Goal: Transaction & Acquisition: Download file/media

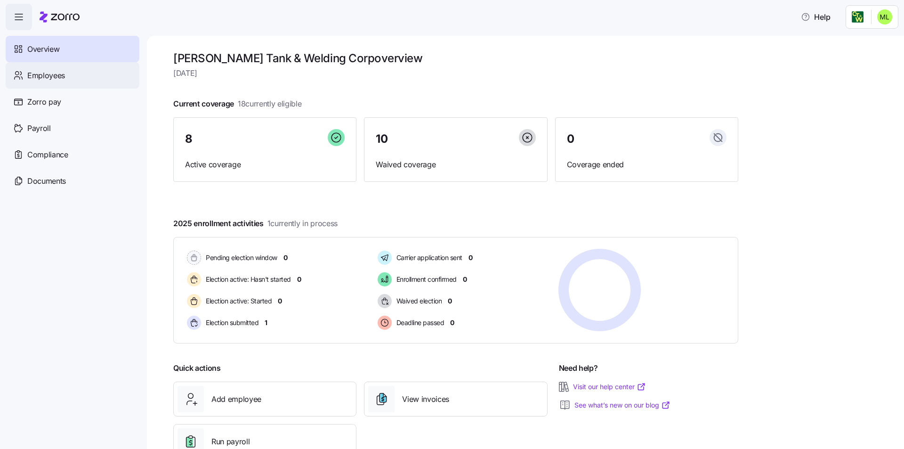
click at [45, 77] on span "Employees" at bounding box center [46, 76] width 38 height 12
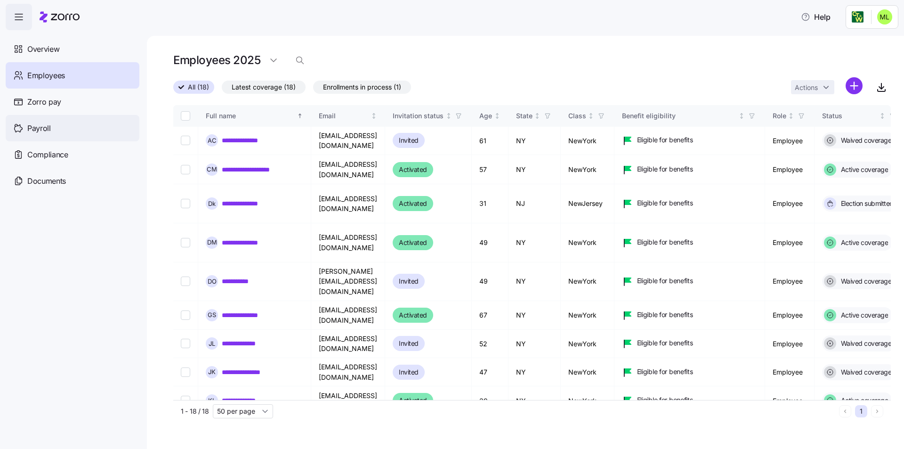
click at [41, 126] on span "Payroll" at bounding box center [39, 128] width 24 height 12
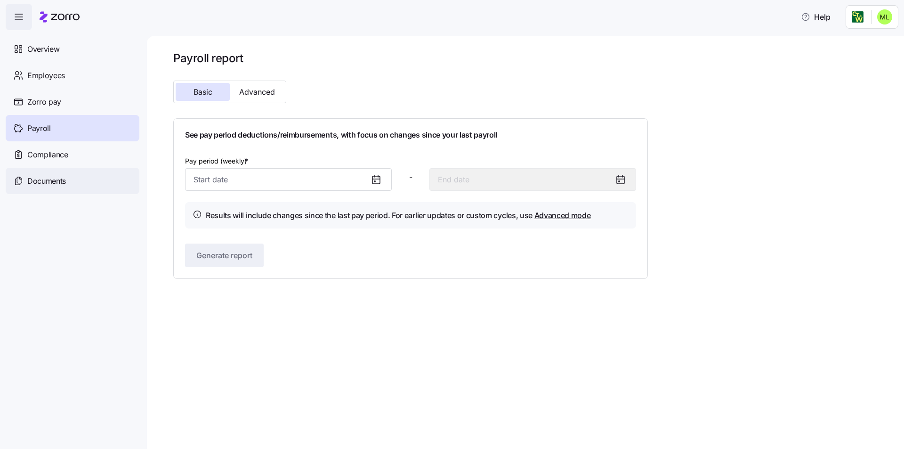
click at [40, 182] on span "Documents" at bounding box center [46, 181] width 39 height 12
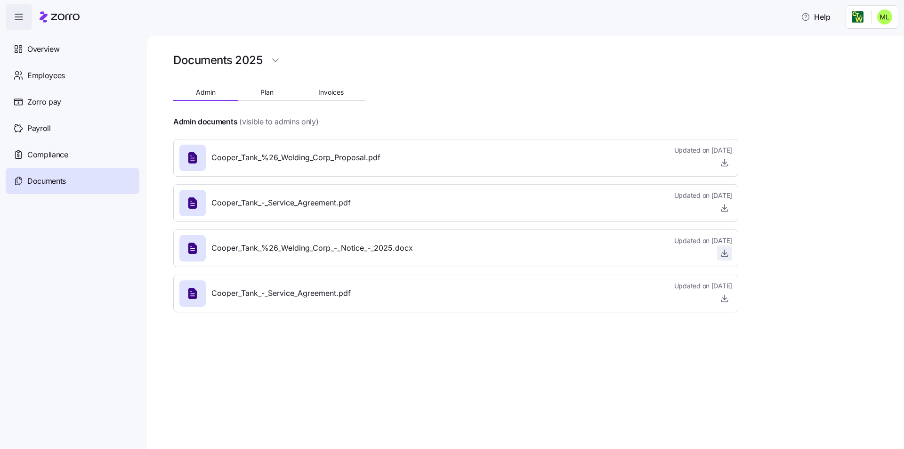
click at [725, 257] on icon "button" at bounding box center [724, 252] width 9 height 9
click at [728, 251] on icon "button" at bounding box center [724, 252] width 9 height 9
click at [724, 209] on icon "button" at bounding box center [724, 206] width 0 height 5
click at [726, 164] on icon "button" at bounding box center [724, 162] width 9 height 9
click at [724, 252] on icon "button" at bounding box center [724, 251] width 0 height 5
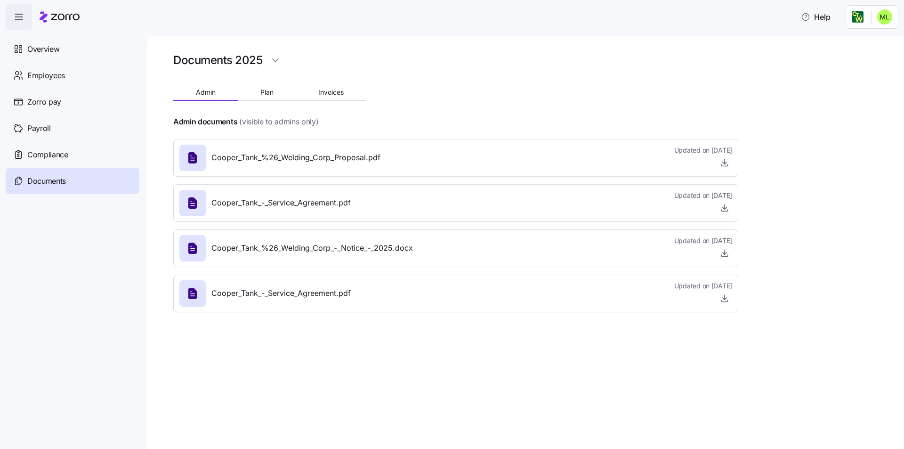
click at [878, 19] on html "Help Overview Employees Zorro pay Payroll Compliance Documents Documents 2025 A…" at bounding box center [452, 221] width 904 height 443
click at [635, 67] on html "Help Overview Employees Zorro pay Payroll Compliance Documents Documents 2025 A…" at bounding box center [452, 221] width 904 height 443
click at [266, 90] on span "Plan" at bounding box center [266, 92] width 13 height 7
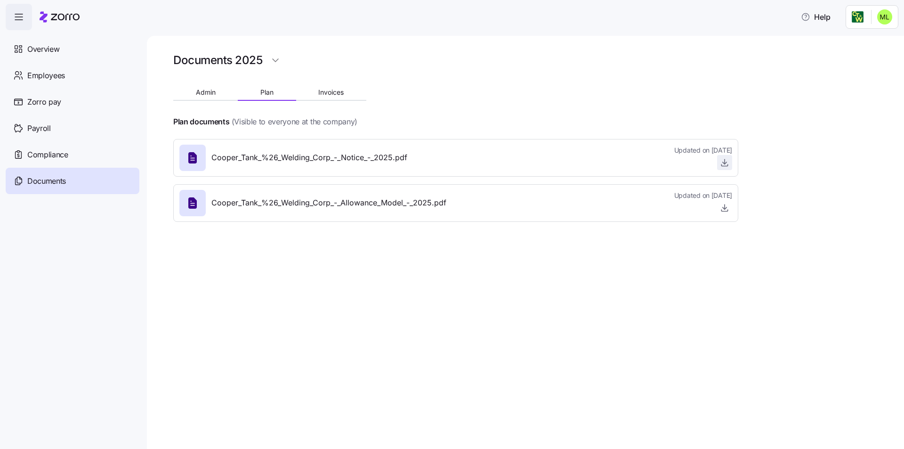
click at [721, 161] on icon "button" at bounding box center [724, 162] width 9 height 9
click at [730, 209] on span "button" at bounding box center [724, 208] width 14 height 14
click at [727, 208] on icon "button" at bounding box center [724, 207] width 9 height 9
